Goal: Transaction & Acquisition: Purchase product/service

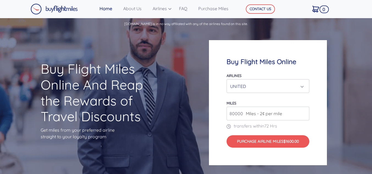
select select "UNITED"
click at [271, 116] on span "Miles - 2¢ per mile" at bounding box center [262, 113] width 39 height 7
click at [303, 115] on input "80000" at bounding box center [268, 114] width 83 height 14
type input "81000"
click at [304, 112] on input "81000" at bounding box center [268, 114] width 83 height 14
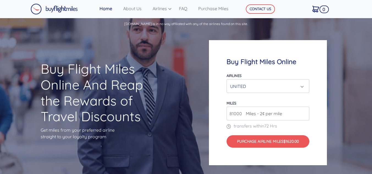
click at [300, 115] on input "81000" at bounding box center [268, 114] width 83 height 14
click at [238, 116] on input "number" at bounding box center [268, 114] width 83 height 14
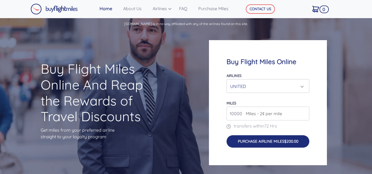
type input "10000"
click at [261, 139] on button "Purchase Airline Miles $200.00" at bounding box center [268, 141] width 83 height 12
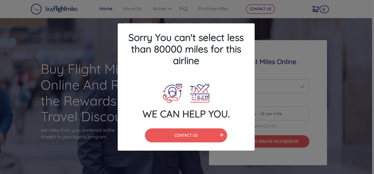
click at [277, 95] on div "Sorry You can't select less than 80000 miles for this airline WE CAN HELP YOU. …" at bounding box center [187, 87] width 374 height 174
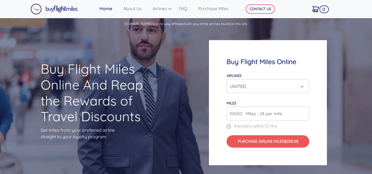
click at [279, 89] on div "UNITED" at bounding box center [266, 86] width 72 height 10
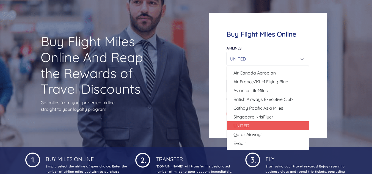
click at [253, 125] on link "UNITED" at bounding box center [268, 125] width 82 height 9
select select "UNITED"
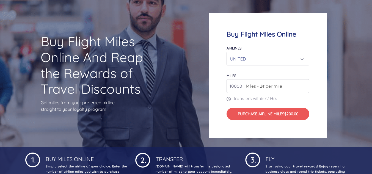
click at [247, 89] on span "Miles - 2¢ per mile" at bounding box center [262, 86] width 39 height 7
click at [236, 89] on input "10000" at bounding box center [268, 86] width 83 height 14
click at [242, 89] on input "10000" at bounding box center [268, 86] width 83 height 14
type input "1"
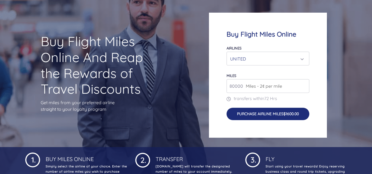
type input "80000"
click at [267, 117] on button "Purchase Airline Miles $1600.00" at bounding box center [268, 114] width 83 height 12
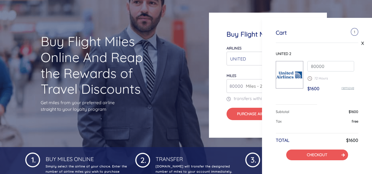
scroll to position [82, 0]
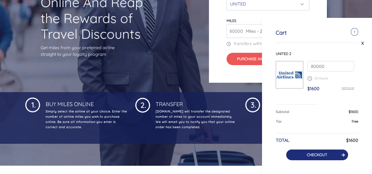
click at [317, 155] on link "CHECKOUT" at bounding box center [317, 154] width 20 height 5
